Goal: Check status

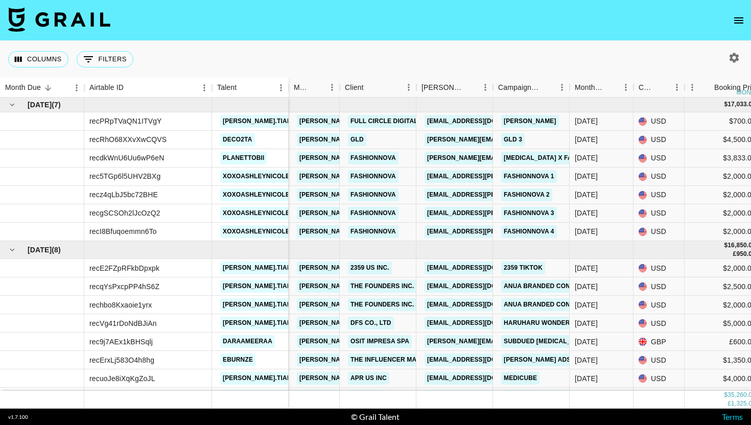
click at [740, 7] on nav at bounding box center [375, 20] width 751 height 41
click at [740, 24] on icon "open drawer" at bounding box center [738, 20] width 12 height 12
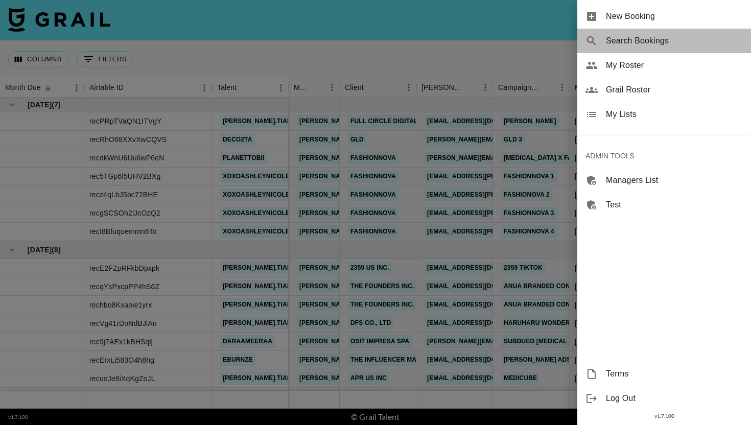
click at [652, 41] on span "Search Bookings" at bounding box center [674, 41] width 137 height 12
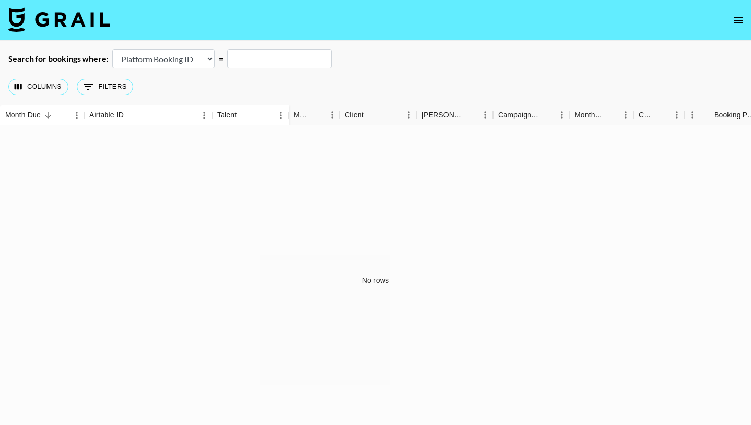
click at [199, 62] on select "Airtable Booking ID Platform Booking ID Platform Campaign ID" at bounding box center [163, 58] width 102 height 19
select select "airtableId"
click at [112, 49] on select "Airtable Booking ID Platform Booking ID Platform Campaign ID" at bounding box center [163, 58] width 102 height 19
click at [286, 51] on input "text" at bounding box center [279, 58] width 104 height 19
paste input "recWn2mxohHVrx3wr"
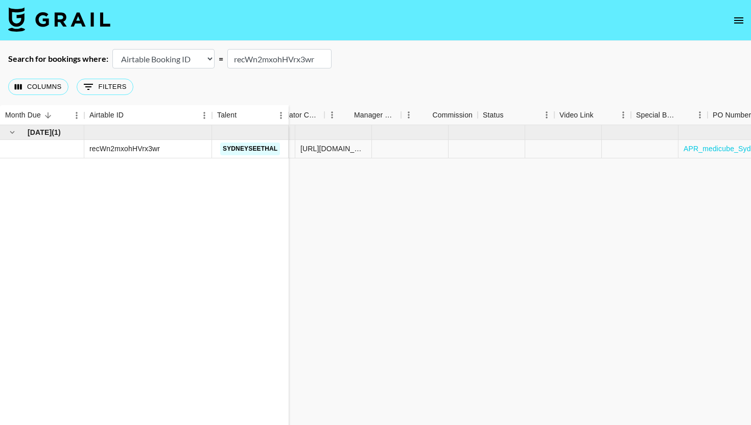
scroll to position [0, 1047]
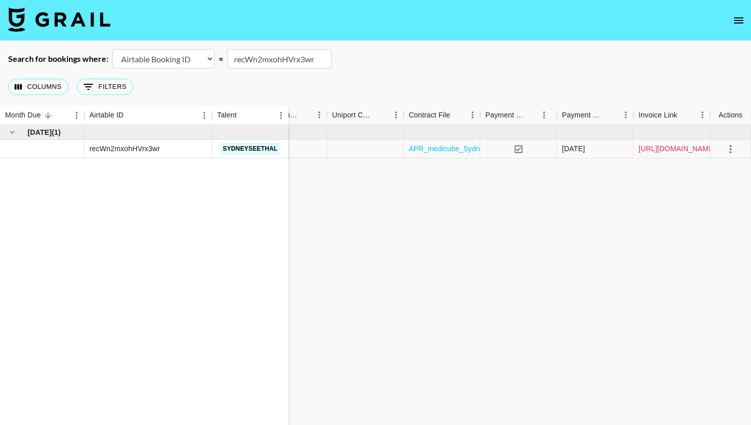
type input "recWn2mxohHVrx3wr"
click at [668, 146] on link "[URL][DOMAIN_NAME]" at bounding box center [676, 148] width 77 height 10
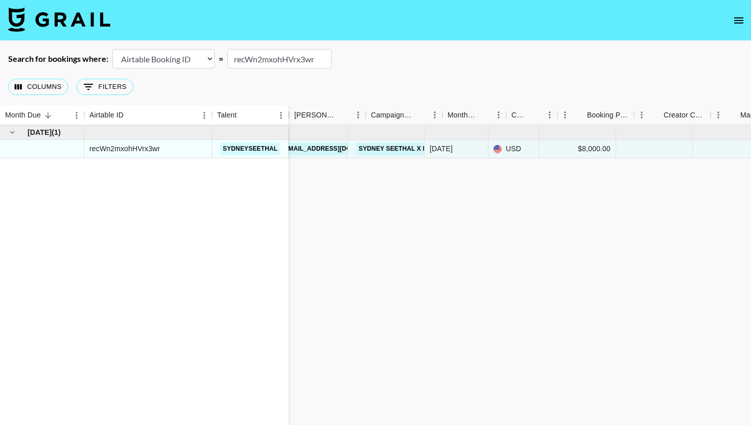
scroll to position [0, 151]
